Goal: Information Seeking & Learning: Learn about a topic

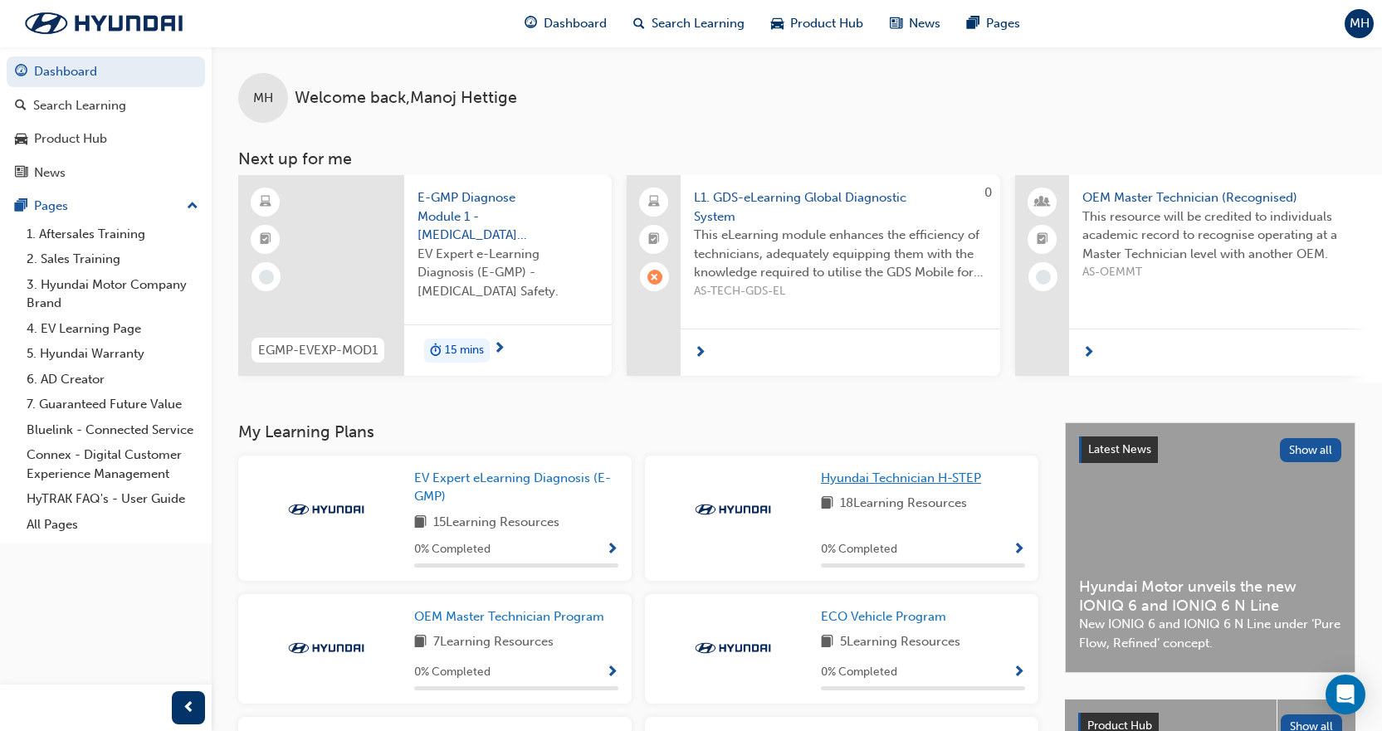
click at [956, 481] on span "Hyundai Technician H-STEP" at bounding box center [901, 478] width 160 height 15
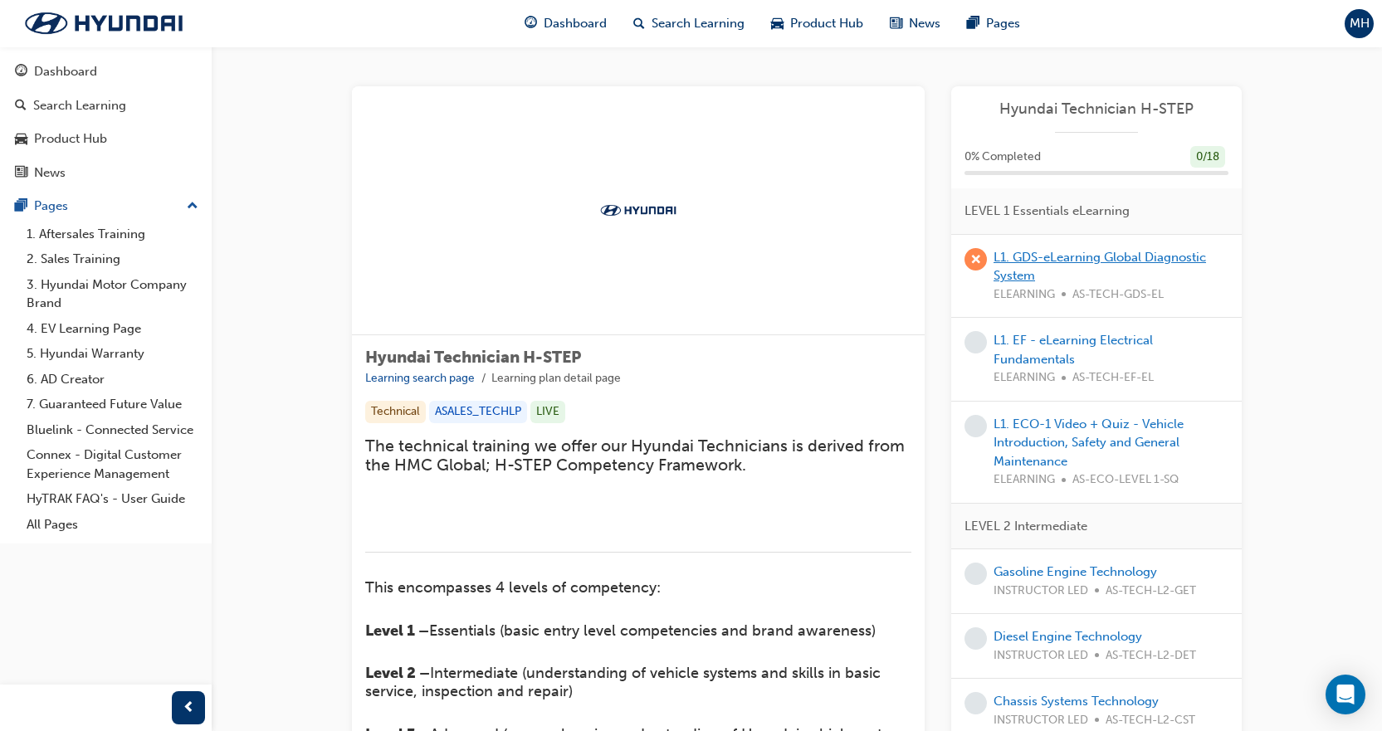
click at [1130, 255] on link "L1. GDS-eLearning Global Diagnostic System" at bounding box center [1100, 267] width 212 height 34
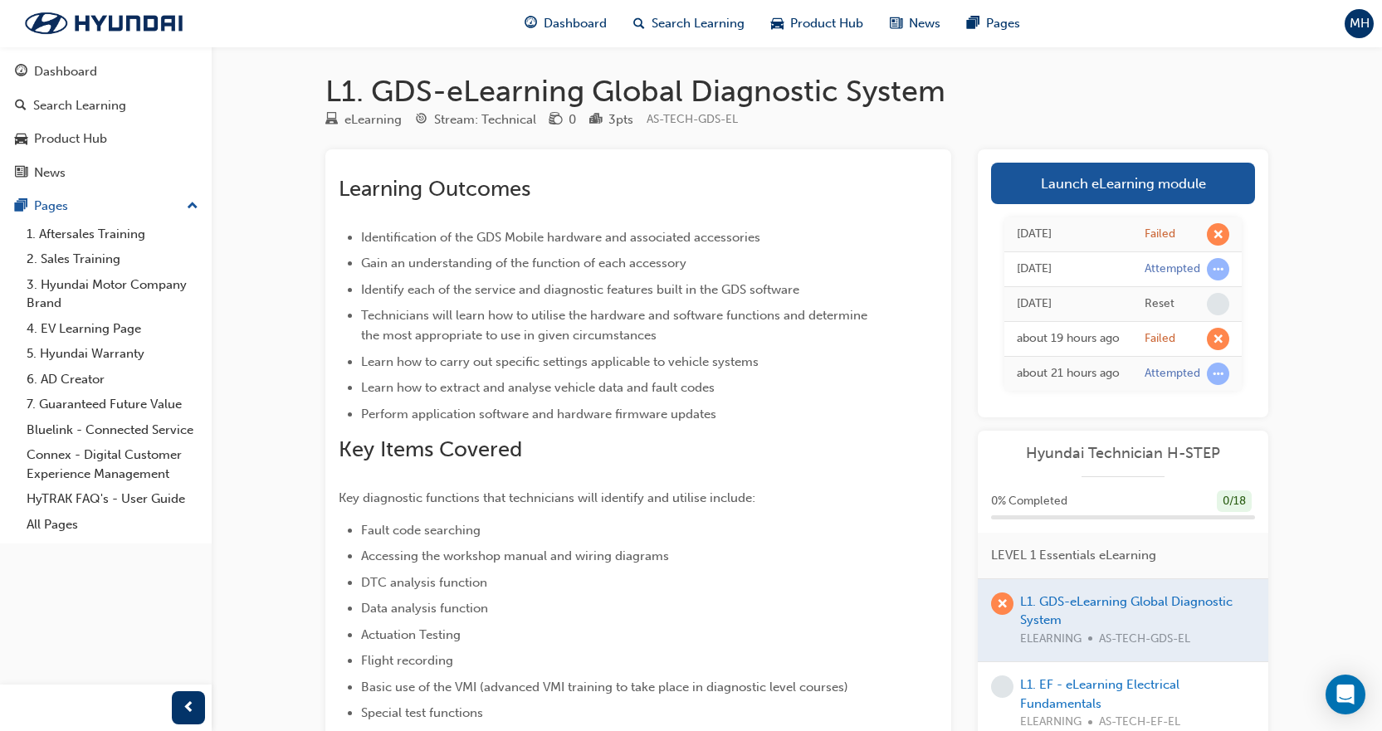
click at [1101, 635] on div at bounding box center [1123, 620] width 291 height 83
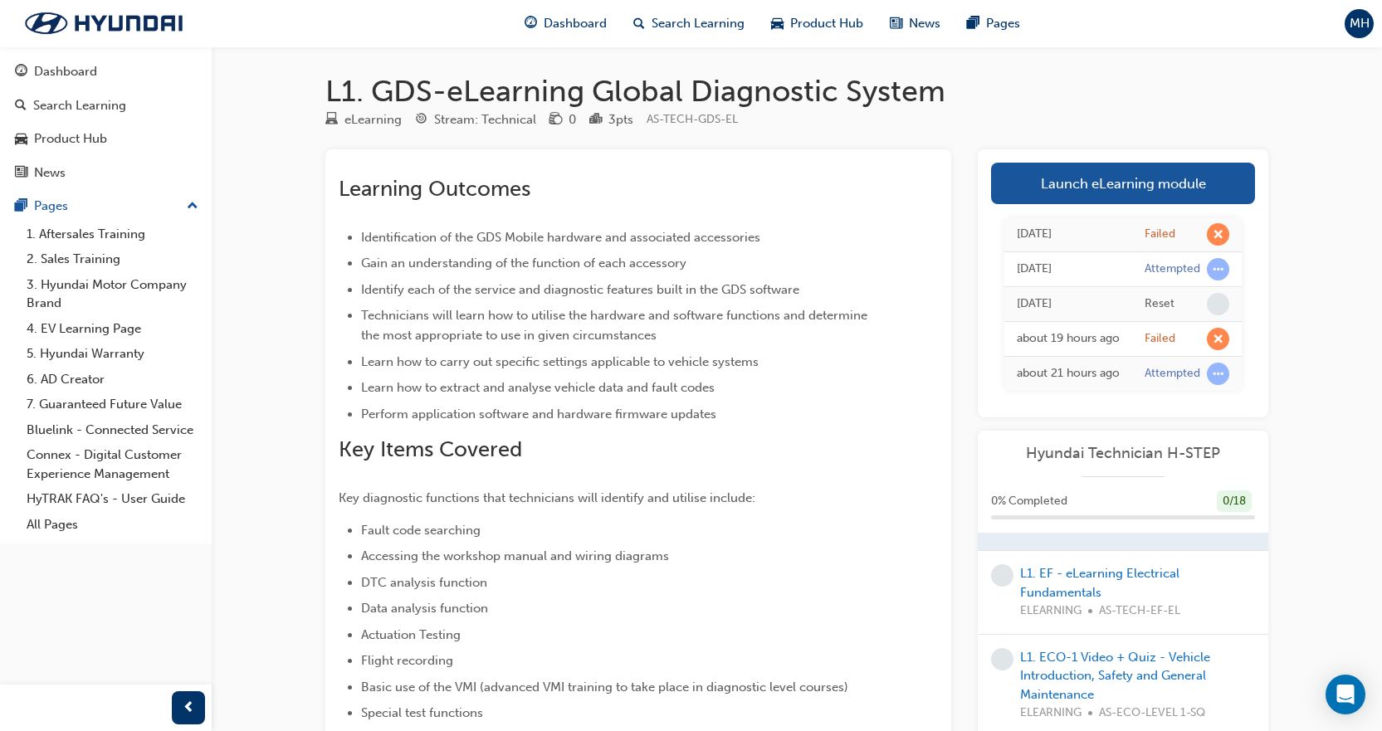
scroll to position [83, 0]
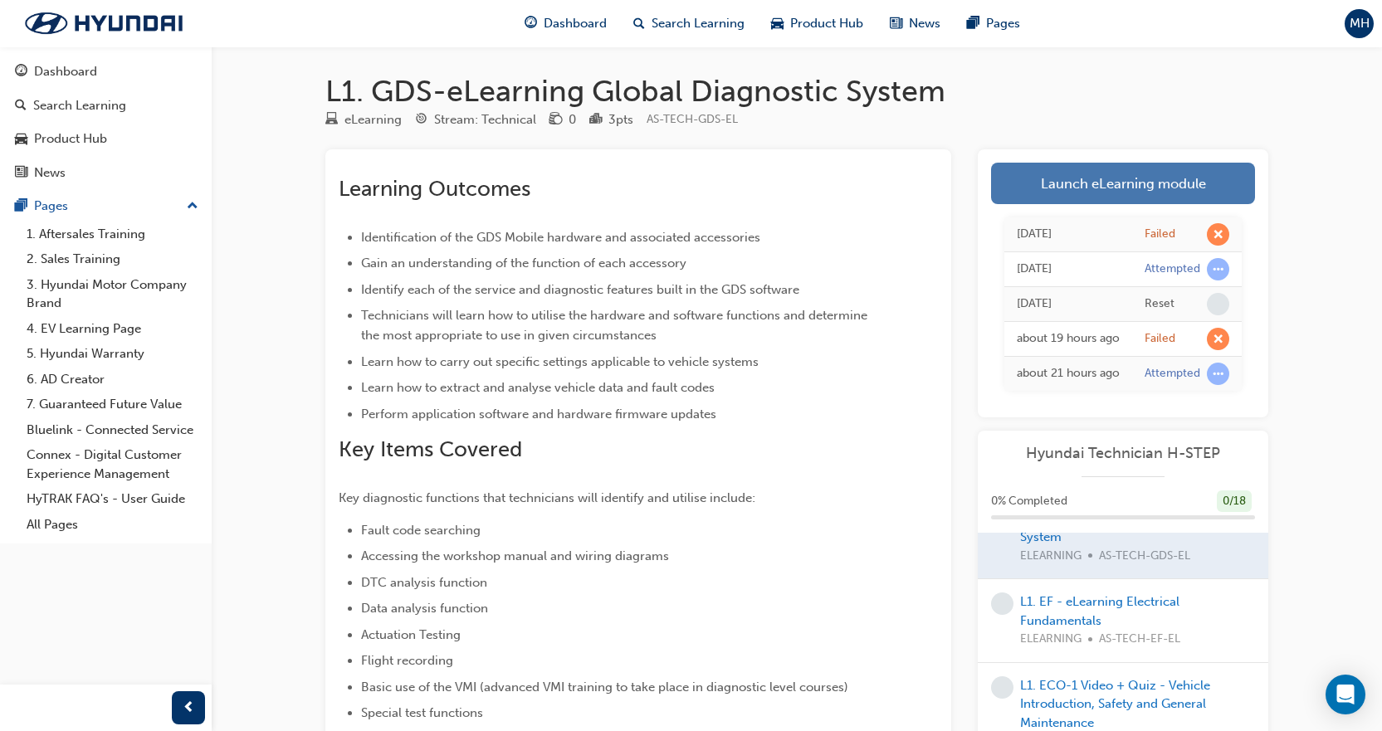
click at [1080, 172] on link "Launch eLearning module" at bounding box center [1123, 184] width 264 height 42
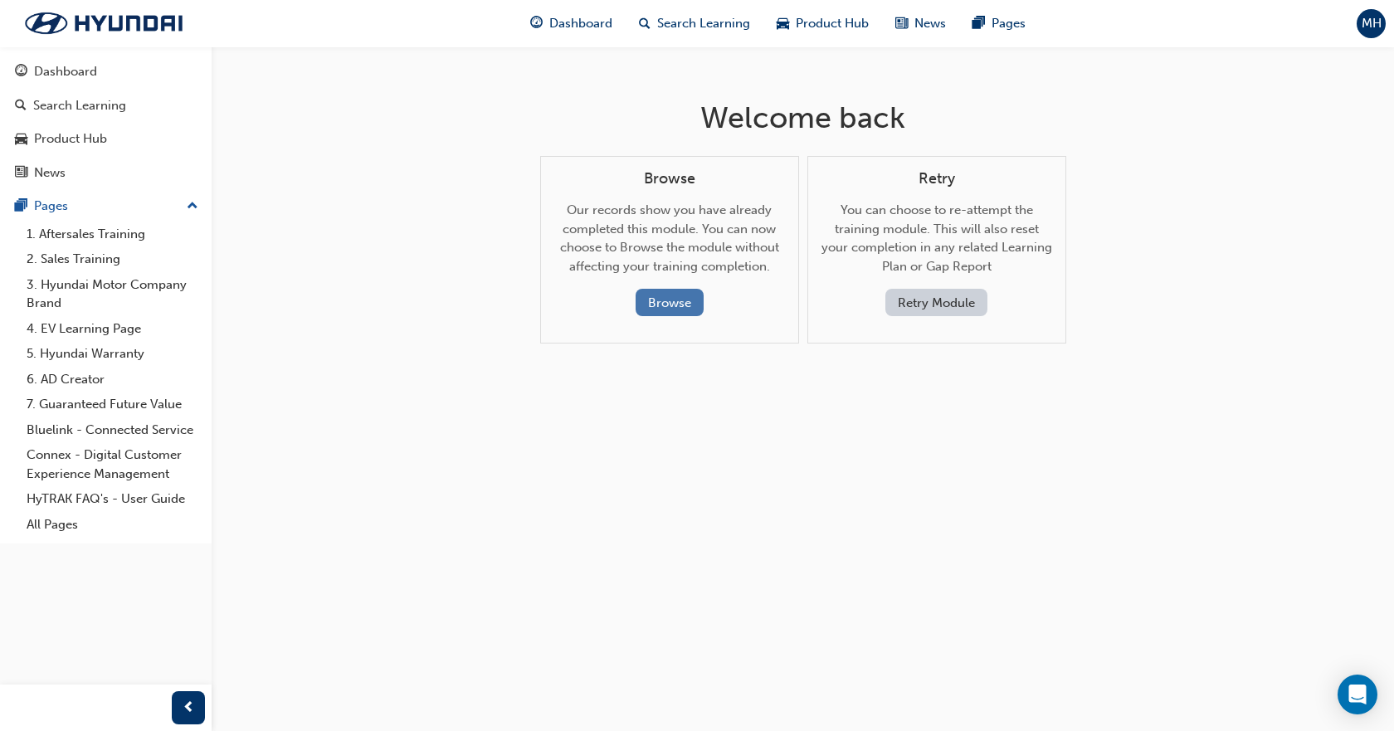
click at [669, 310] on button "Browse" at bounding box center [670, 302] width 68 height 27
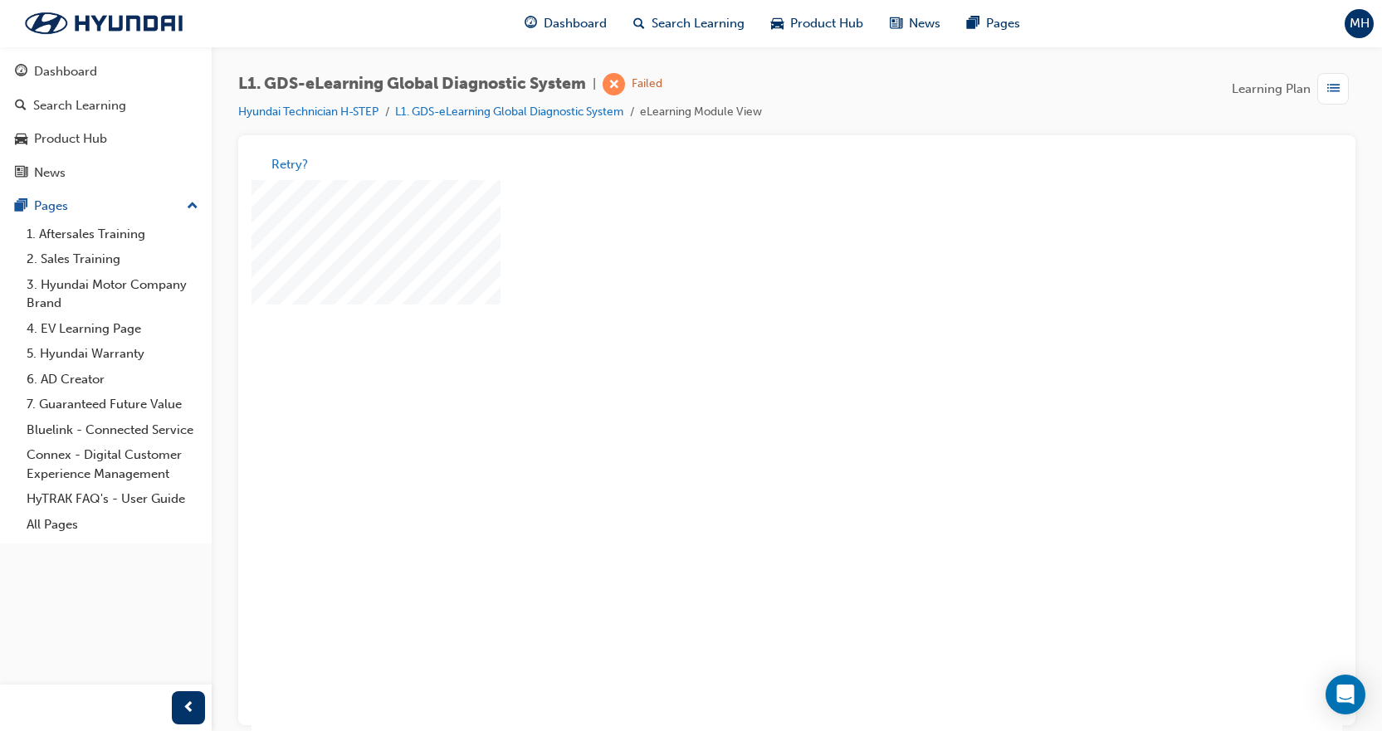
scroll to position [71, 0]
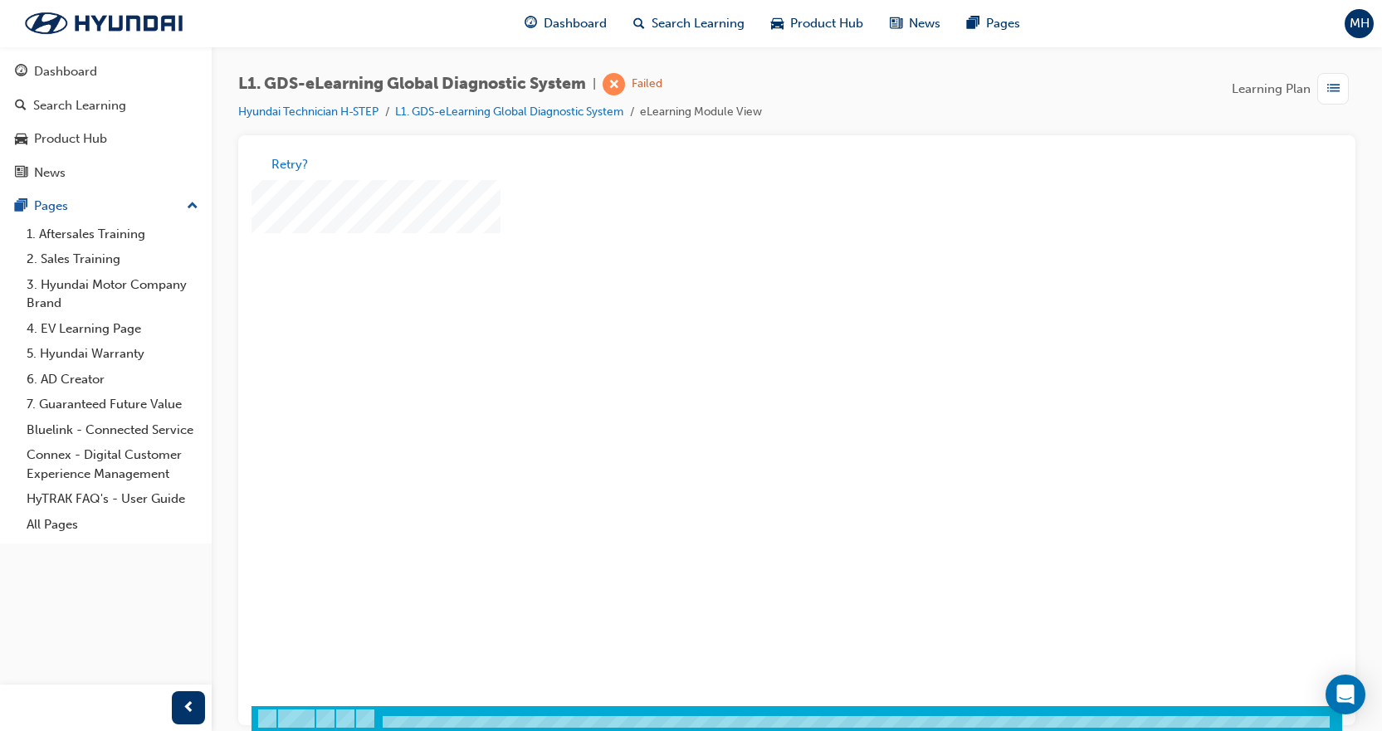
click at [749, 343] on div "play" at bounding box center [749, 343] width 0 height 0
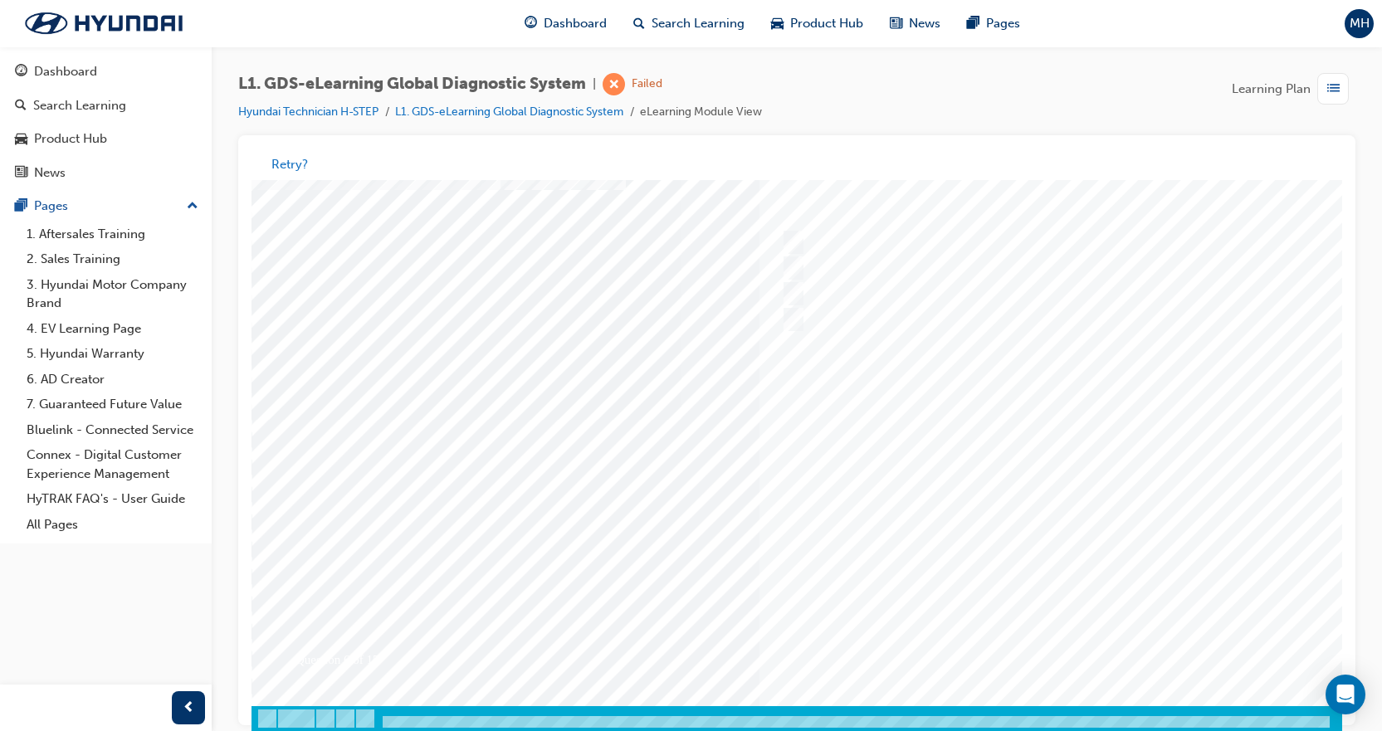
scroll to position [0, 0]
